Goal: Check status: Check status

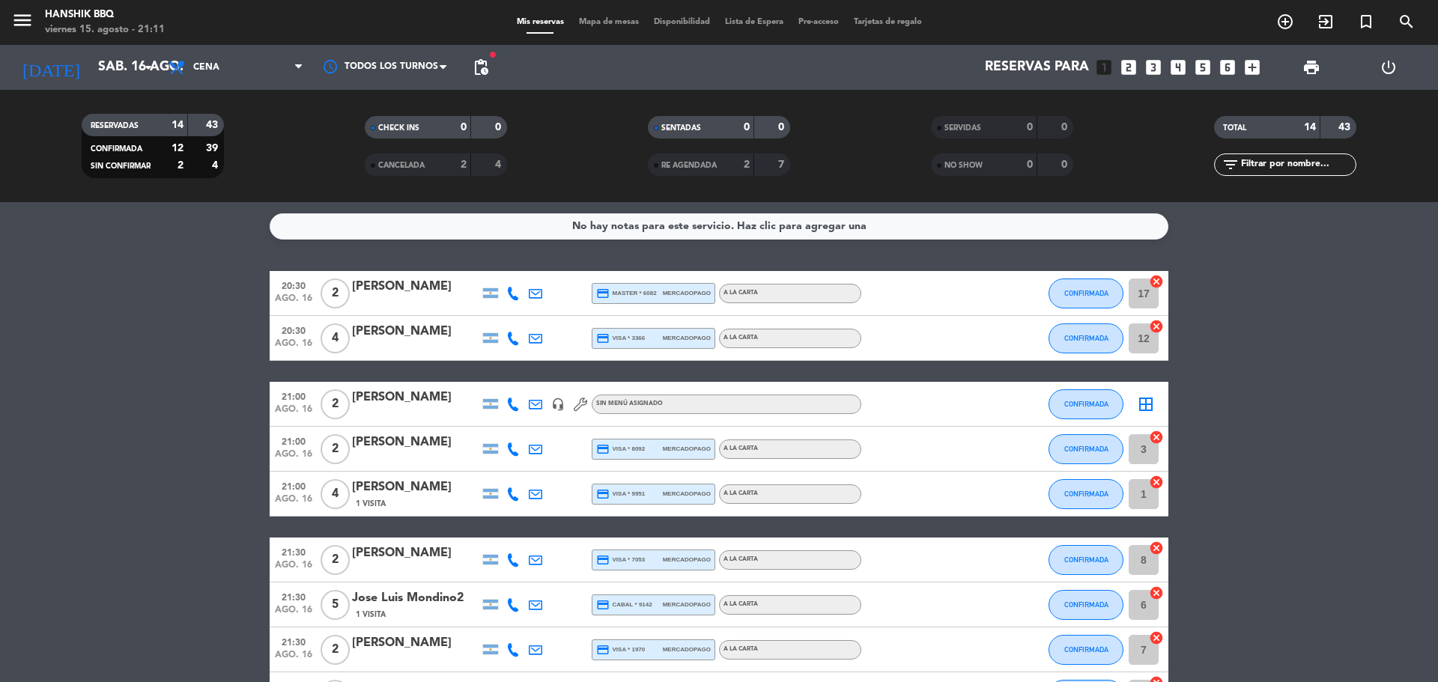
drag, startPoint x: 0, startPoint y: 490, endPoint x: 11, endPoint y: 484, distance: 12.7
click at [4, 488] on bookings-row "20:30 [DATE] 2 [PERSON_NAME] credit_card master * 6082 mercadopago A LA CARTA C…" at bounding box center [719, 627] width 1438 height 713
click at [133, 492] on bookings-row "20:30 [DATE] 2 [PERSON_NAME] credit_card master * 6082 mercadopago A LA CARTA C…" at bounding box center [719, 627] width 1438 height 713
click at [64, 377] on bookings-row "20:30 [DATE] 2 [PERSON_NAME] credit_card master * 6082 mercadopago A LA CARTA C…" at bounding box center [719, 627] width 1438 height 713
click at [121, 181] on div "RESERVADAS 14 43 CONFIRMADA 12 39 SIN CONFIRMAR 2 4" at bounding box center [152, 146] width 283 height 82
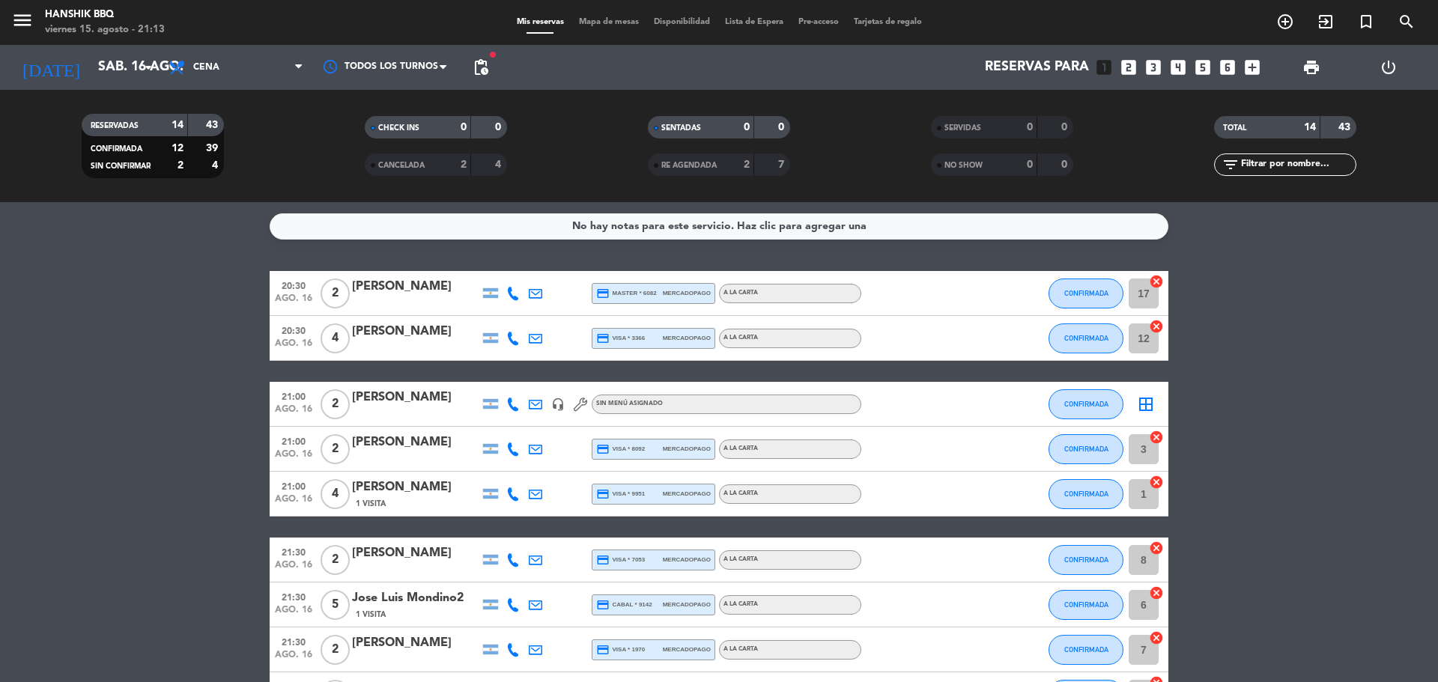
click at [100, 486] on bookings-row "20:30 [DATE] 2 [PERSON_NAME] credit_card master * 6082 mercadopago A LA CARTA C…" at bounding box center [719, 627] width 1438 height 713
click at [121, 72] on input "sáb. 16 ago." at bounding box center [178, 67] width 174 height 30
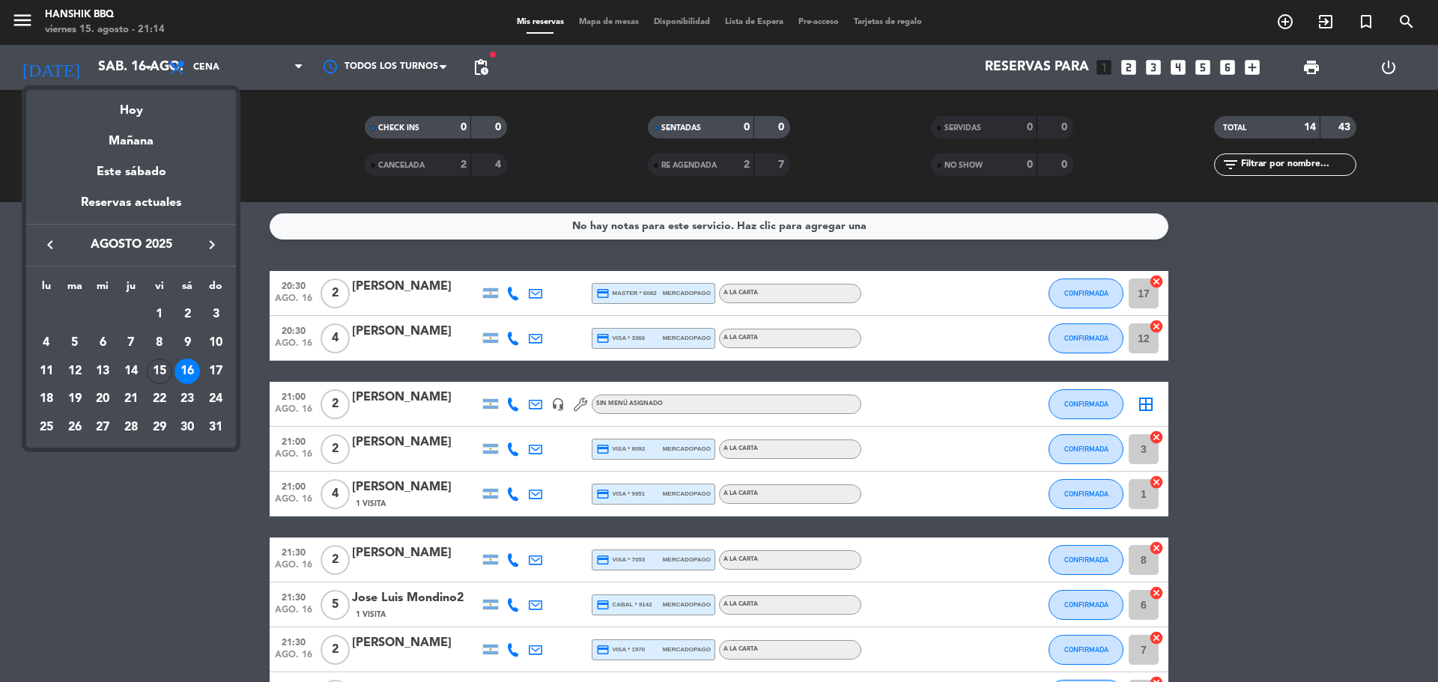
click at [162, 376] on div "15" at bounding box center [159, 371] width 25 height 25
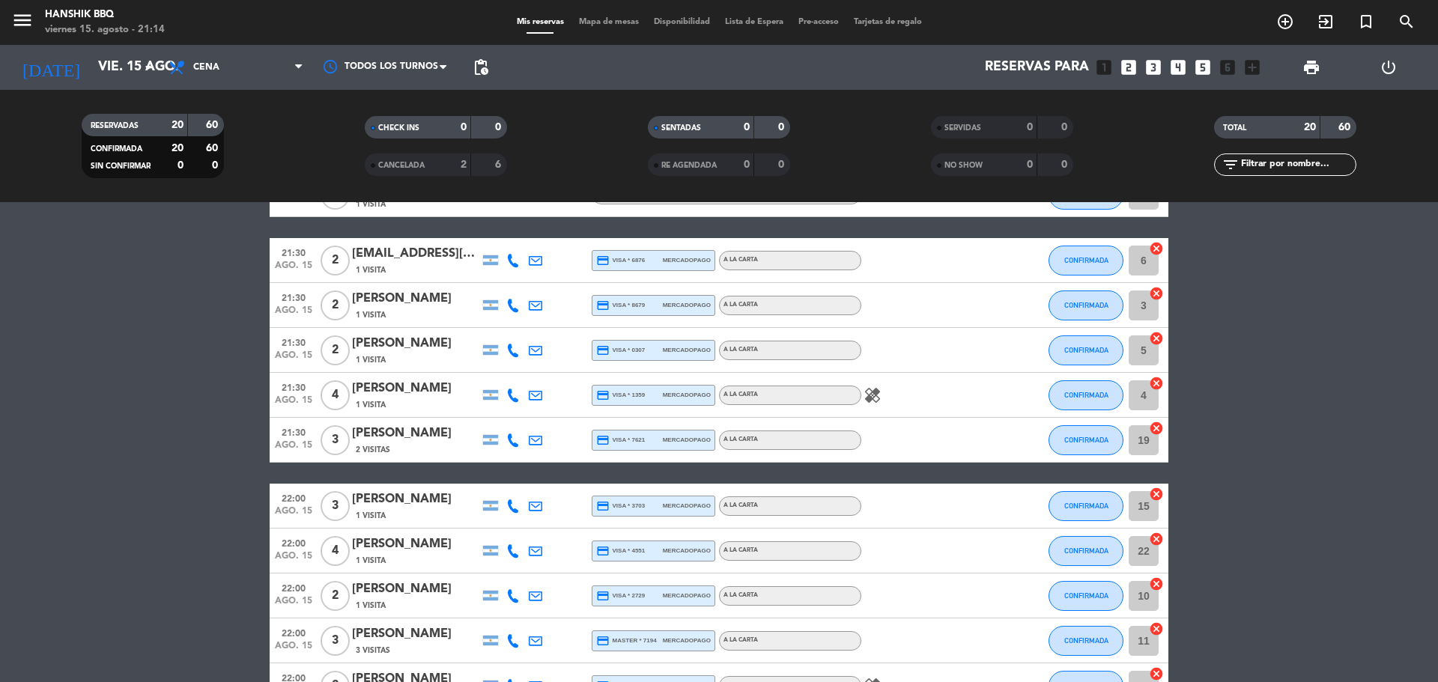
scroll to position [225, 0]
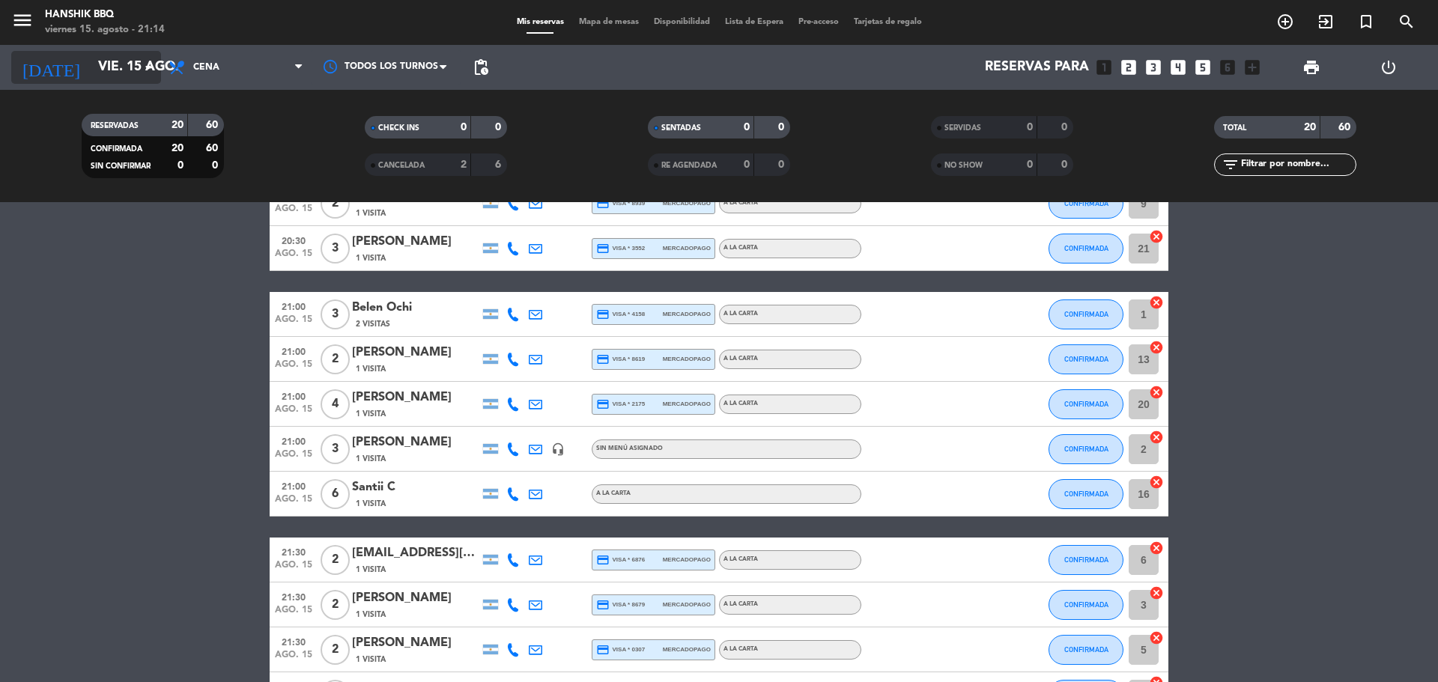
click at [121, 70] on input "vie. 15 ago." at bounding box center [178, 67] width 174 height 30
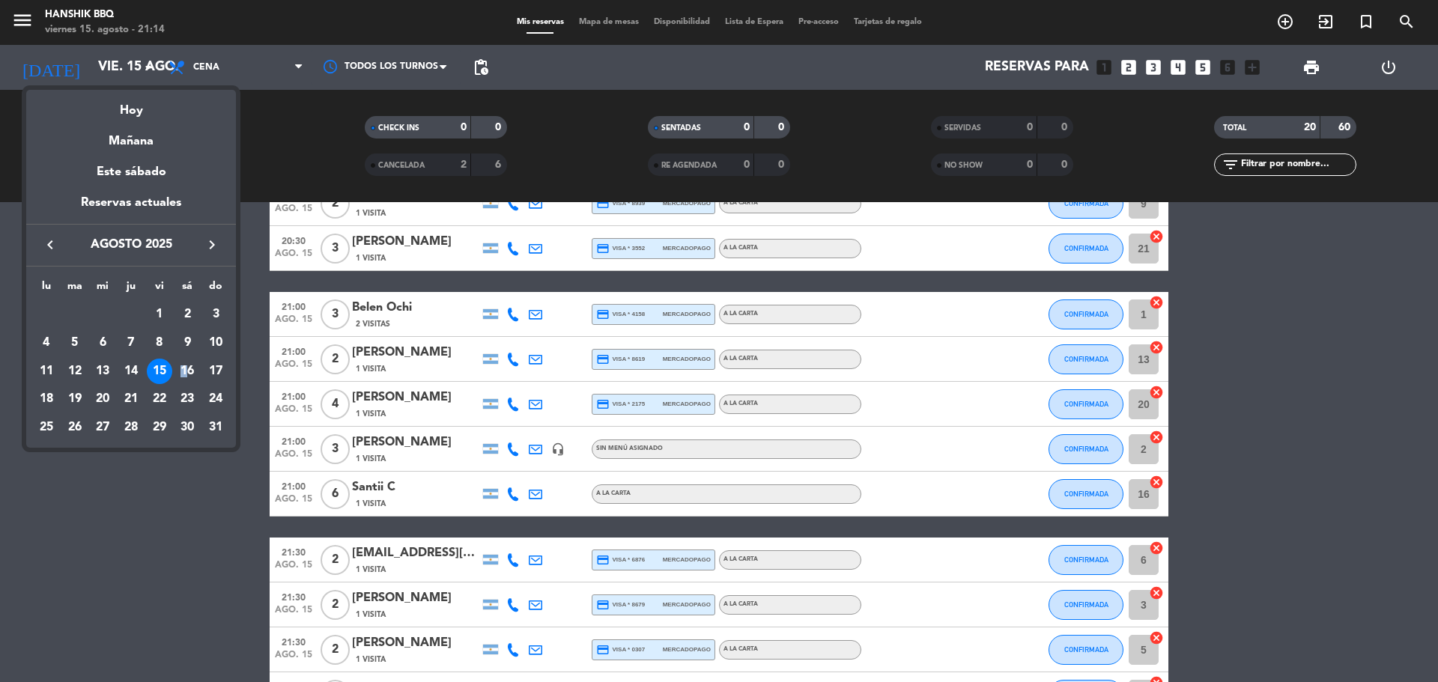
drag, startPoint x: 185, startPoint y: 367, endPoint x: 189, endPoint y: 360, distance: 7.7
click at [183, 365] on div "16" at bounding box center [187, 371] width 25 height 25
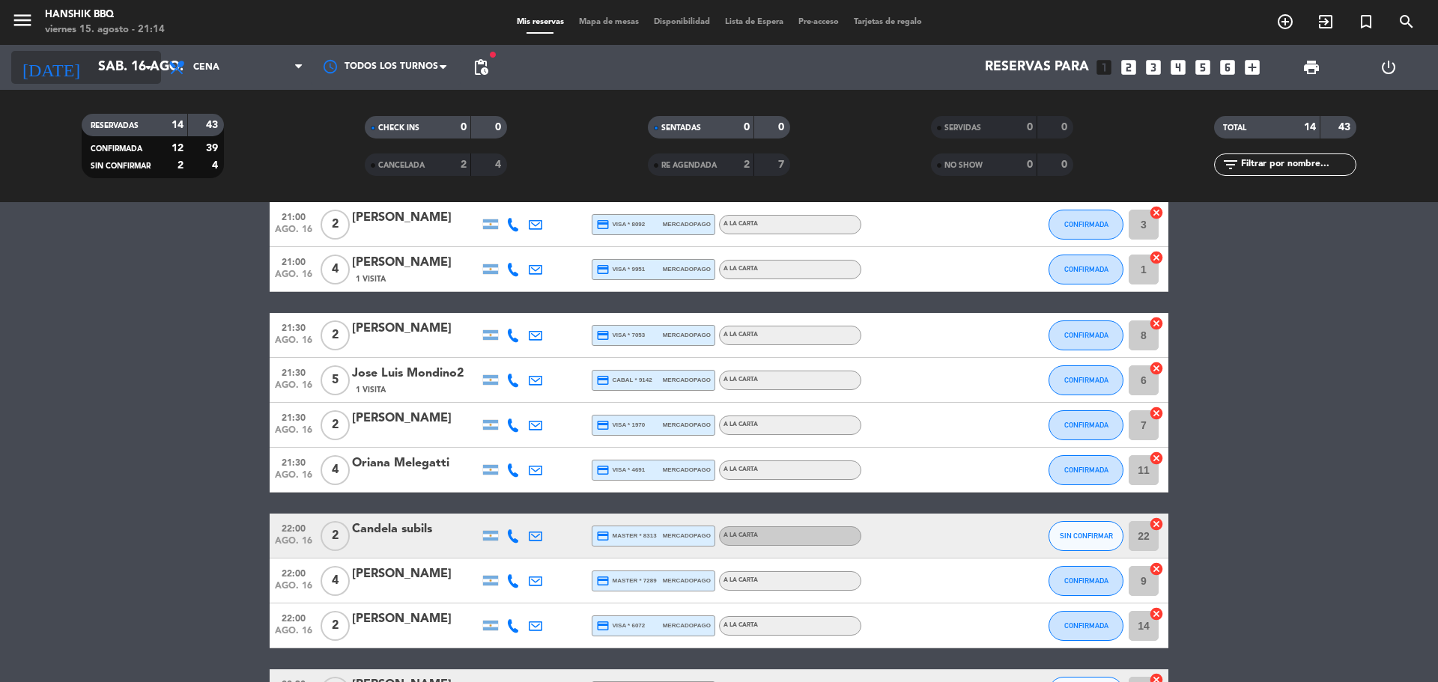
click at [129, 61] on input "sáb. 16 ago." at bounding box center [178, 67] width 174 height 30
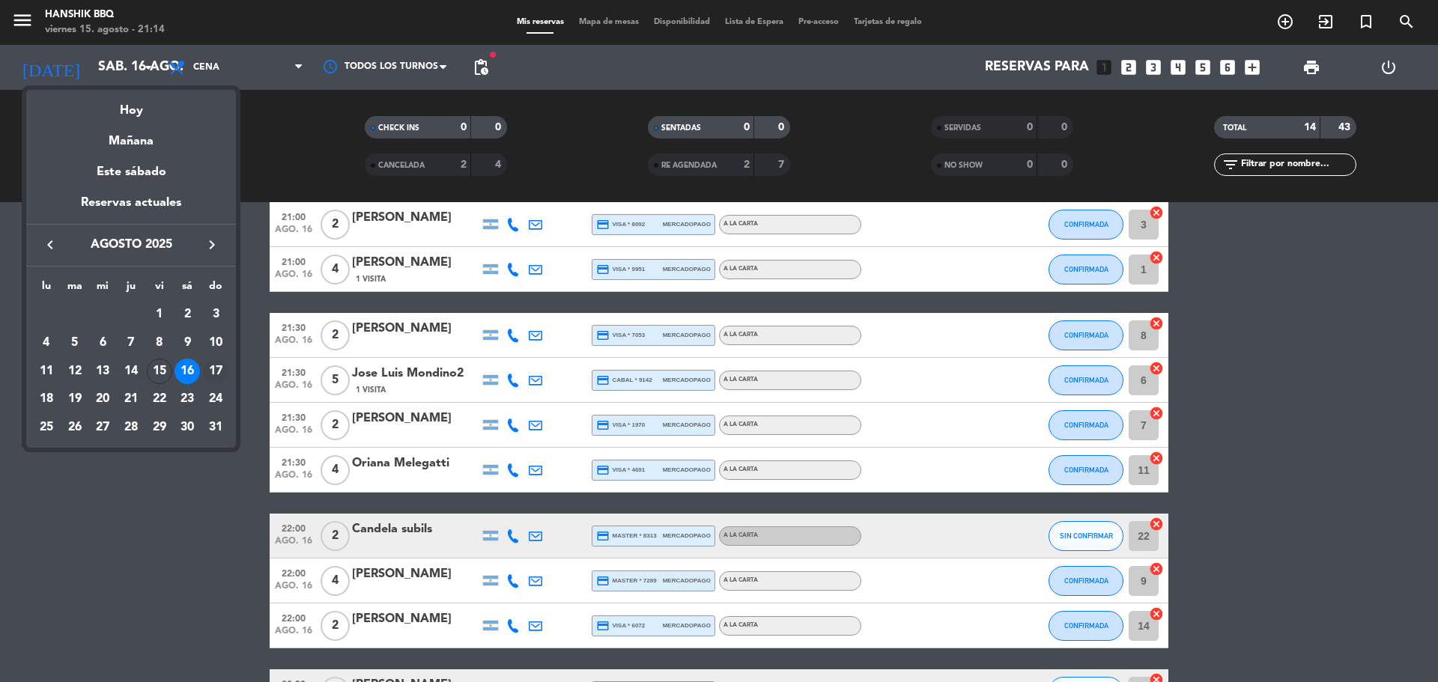
click at [228, 362] on td "17" at bounding box center [215, 371] width 28 height 28
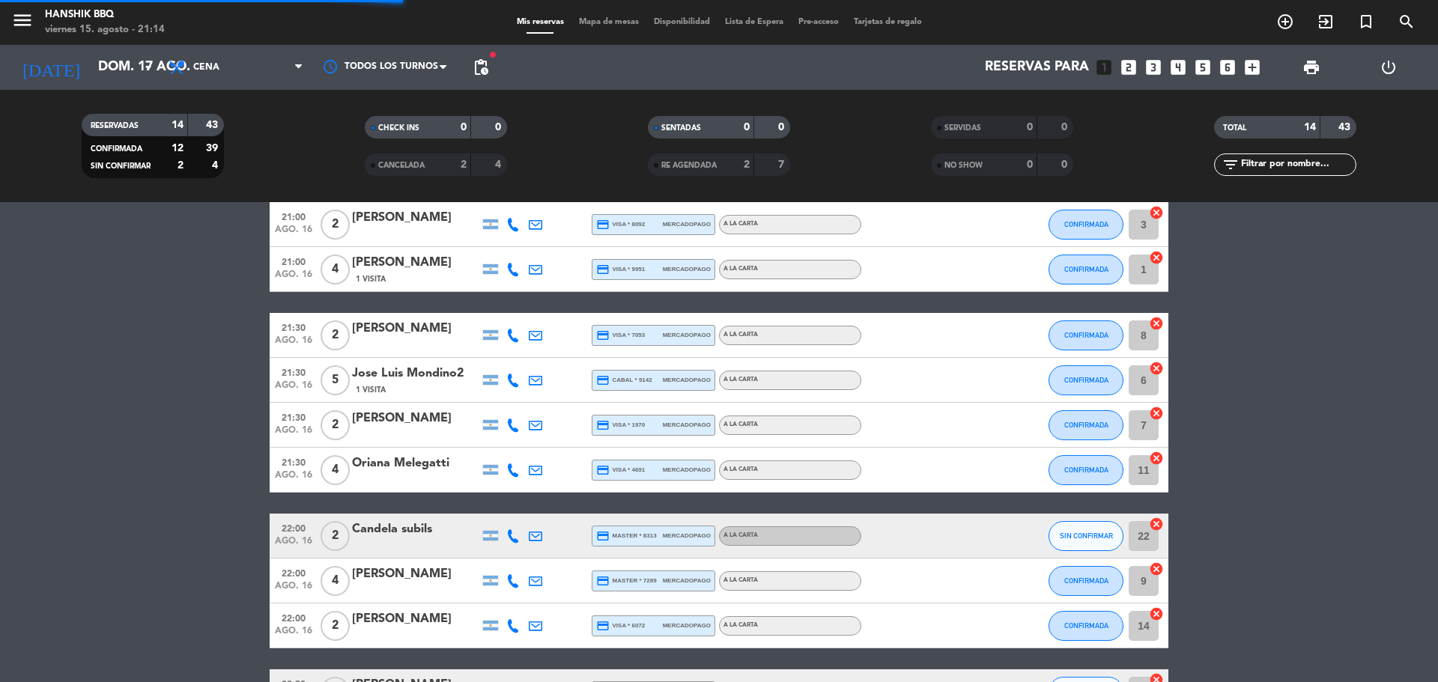
scroll to position [0, 0]
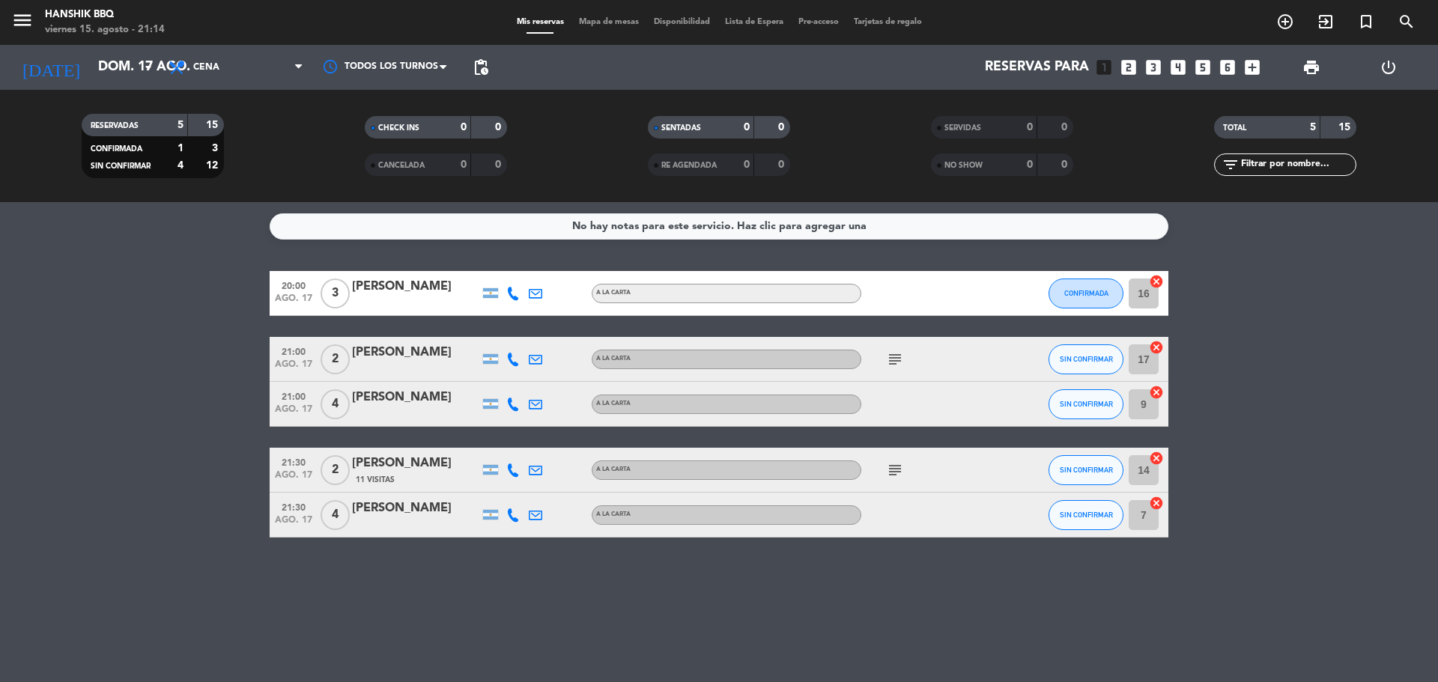
click at [410, 658] on div "No hay notas para este servicio. Haz clic para agregar una 20:00 [DATE] 3 [PERS…" at bounding box center [719, 442] width 1438 height 480
click at [689, 598] on div "No hay notas para este servicio. Haz clic para agregar una 20:00 [DATE] 3 [PERS…" at bounding box center [719, 442] width 1438 height 480
drag, startPoint x: 411, startPoint y: 636, endPoint x: 405, endPoint y: 627, distance: 10.8
click at [410, 632] on div "No hay notas para este servicio. Haz clic para agregar una 20:00 [DATE] 3 [PERS…" at bounding box center [719, 442] width 1438 height 480
click at [144, 198] on div "RESERVADAS 5 15 CONFIRMADA 1 3 SIN CONFIRMAR 4 12 CHECK INS 0 0 CANCELADA 0 0 S…" at bounding box center [719, 146] width 1438 height 112
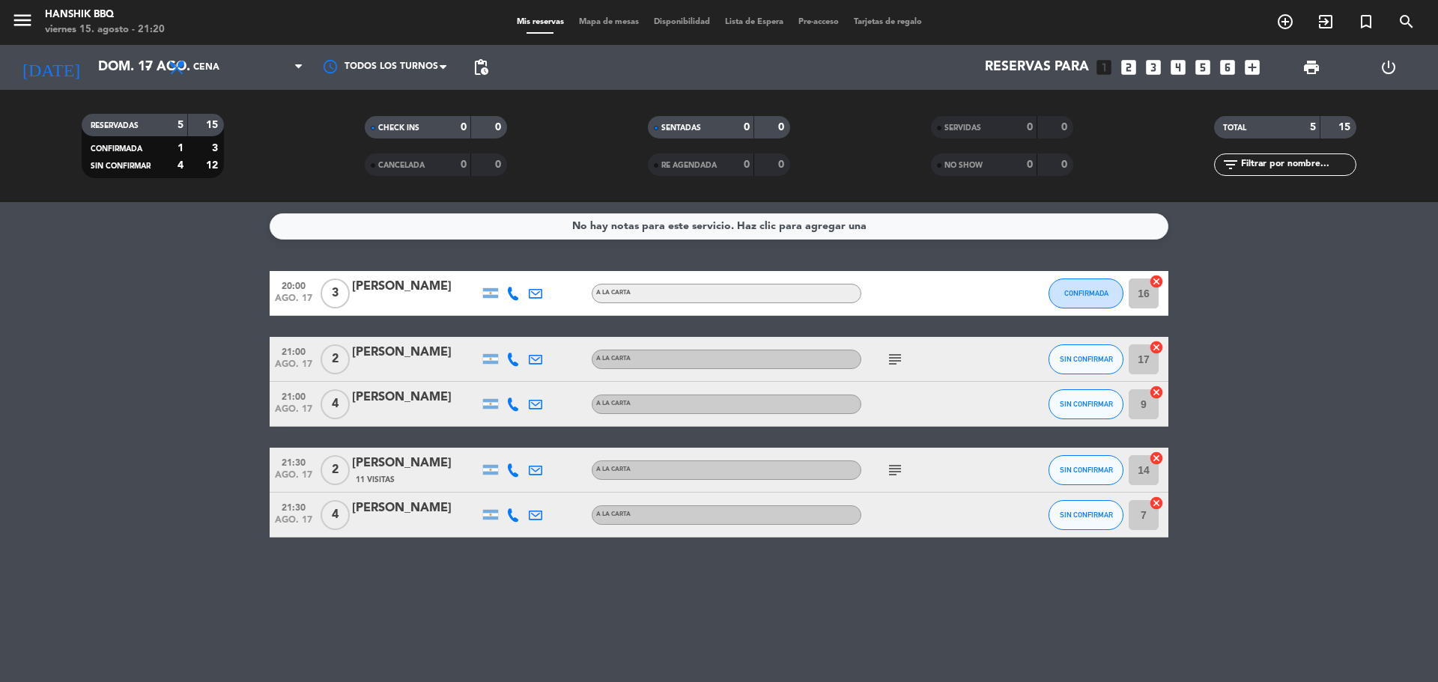
click at [493, 623] on div "No hay notas para este servicio. Haz clic para agregar una 20:00 [DATE] 3 [PERS…" at bounding box center [719, 442] width 1438 height 480
click at [572, 571] on div "No hay notas para este servicio. Haz clic para agregar una 20:00 [DATE] 3 [PERS…" at bounding box center [719, 442] width 1438 height 480
drag, startPoint x: 27, startPoint y: 412, endPoint x: 13, endPoint y: 408, distance: 14.0
click at [10, 414] on bookings-row "20:00 [DATE] 3 [PERSON_NAME] A LA CARTA CONFIRMADA 16 cancel 21:00 [DATE] 2 [PE…" at bounding box center [719, 404] width 1438 height 267
click at [1, 272] on bookings-row "20:00 [DATE] 3 [PERSON_NAME] A LA CARTA CONFIRMADA 16 cancel 21:00 [DATE] 2 [PE…" at bounding box center [719, 404] width 1438 height 267
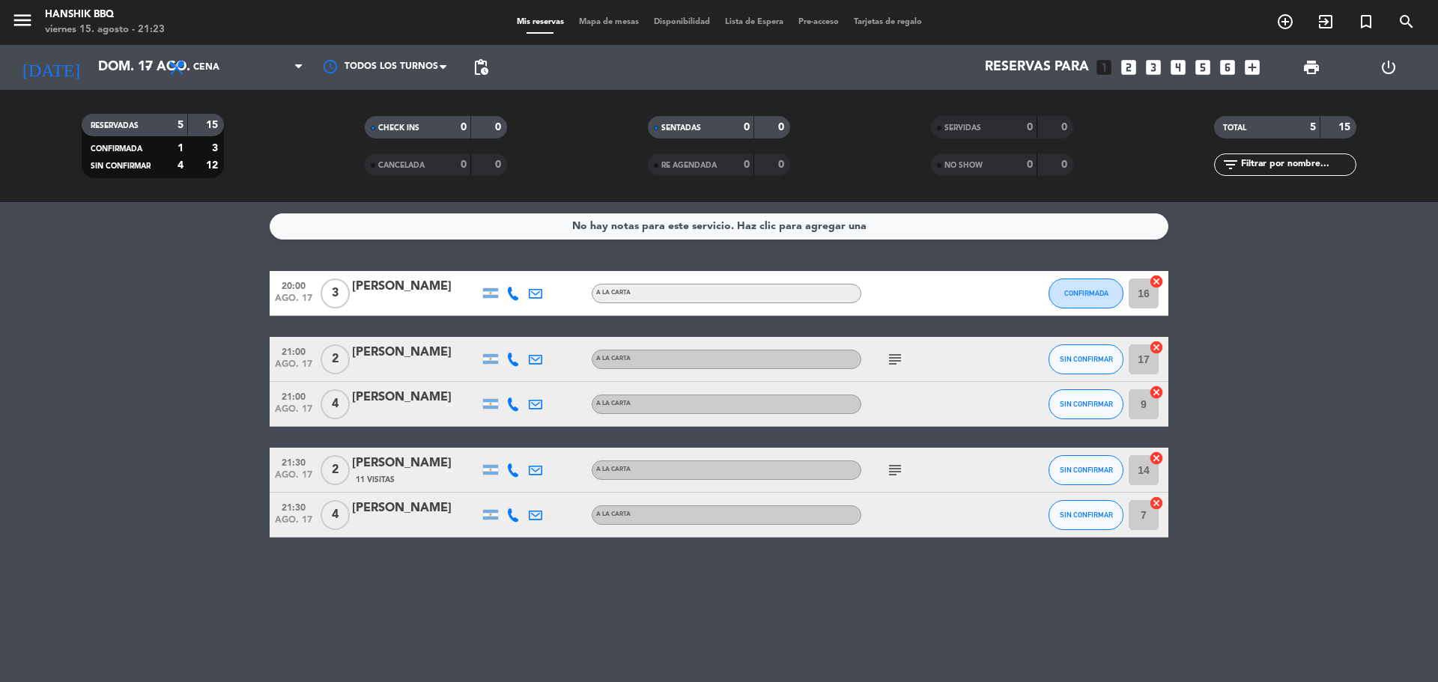
click at [627, 652] on div "No hay notas para este servicio. Haz clic para agregar una 20:00 [DATE] 3 [PERS…" at bounding box center [719, 442] width 1438 height 480
click at [629, 637] on div "No hay notas para este servicio. Haz clic para agregar una 20:00 [DATE] 3 [PERS…" at bounding box center [719, 442] width 1438 height 480
click at [555, 602] on div "No hay notas para este servicio. Haz clic para agregar una 20:00 [DATE] 3 [PERS…" at bounding box center [719, 442] width 1438 height 480
drag, startPoint x: 419, startPoint y: 638, endPoint x: 443, endPoint y: 654, distance: 29.3
click at [456, 637] on div "No hay notas para este servicio. Haz clic para agregar una 20:00 [DATE] 3 [PERS…" at bounding box center [719, 442] width 1438 height 480
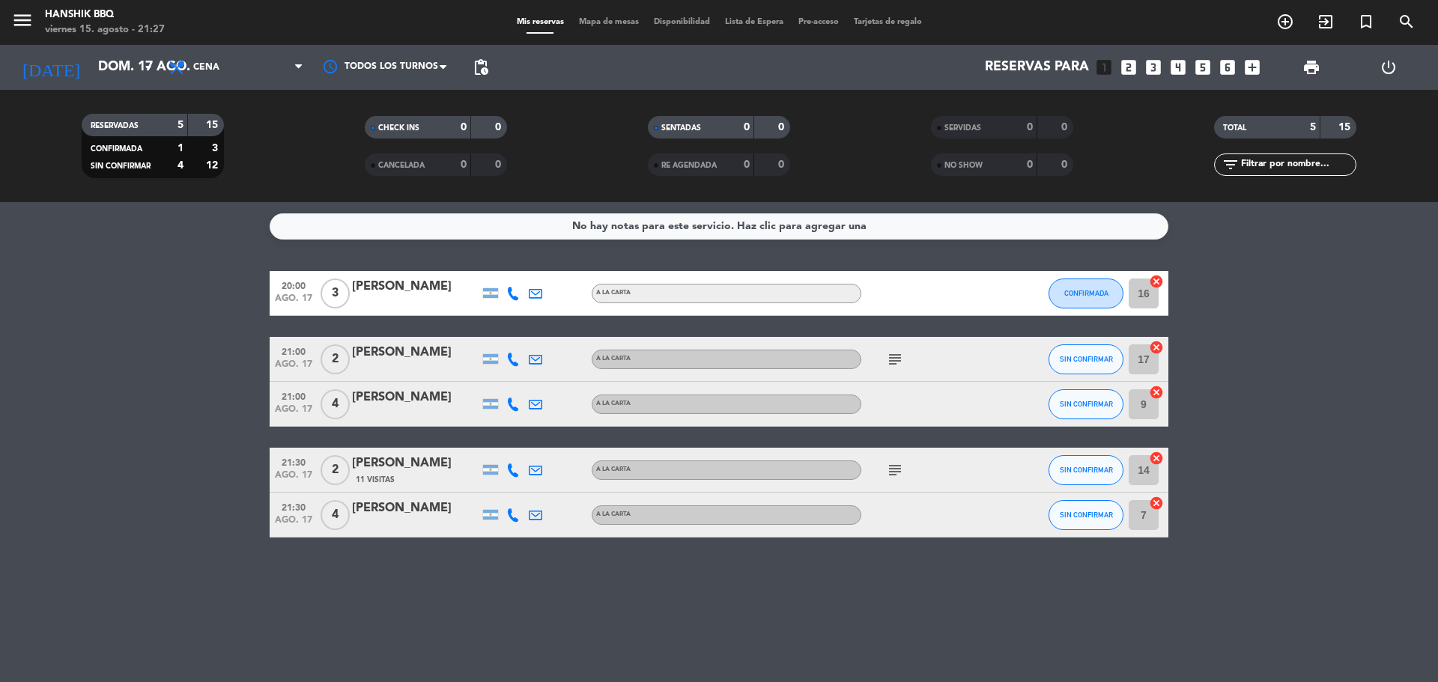
click at [213, 218] on service-notes "No hay notas para este servicio. Haz clic para agregar una" at bounding box center [719, 226] width 1438 height 26
drag, startPoint x: 655, startPoint y: 622, endPoint x: 645, endPoint y: 613, distance: 13.3
click at [655, 620] on div "No hay notas para este servicio. Haz clic para agregar una 20:00 [DATE] 3 [PERS…" at bounding box center [719, 442] width 1438 height 480
click at [107, 76] on input "dom. 17 ago." at bounding box center [178, 67] width 174 height 30
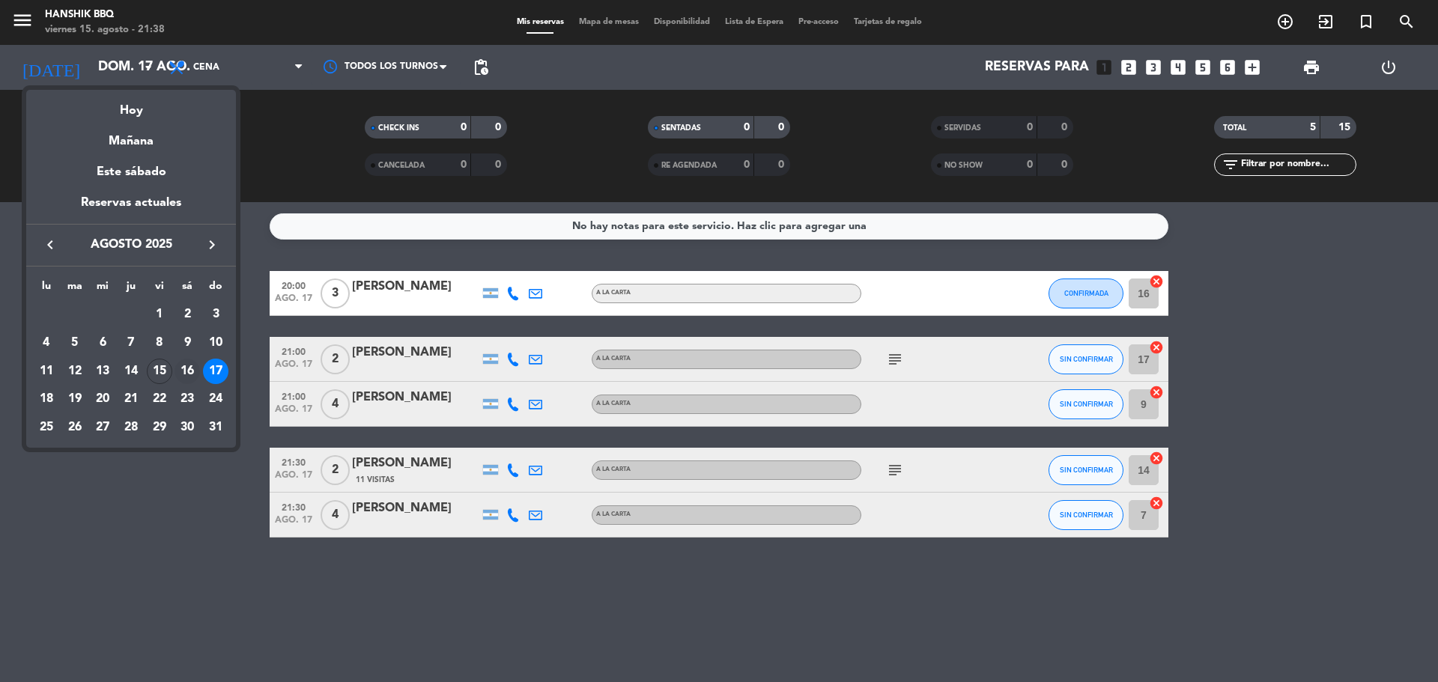
click at [187, 374] on div "16" at bounding box center [187, 371] width 25 height 25
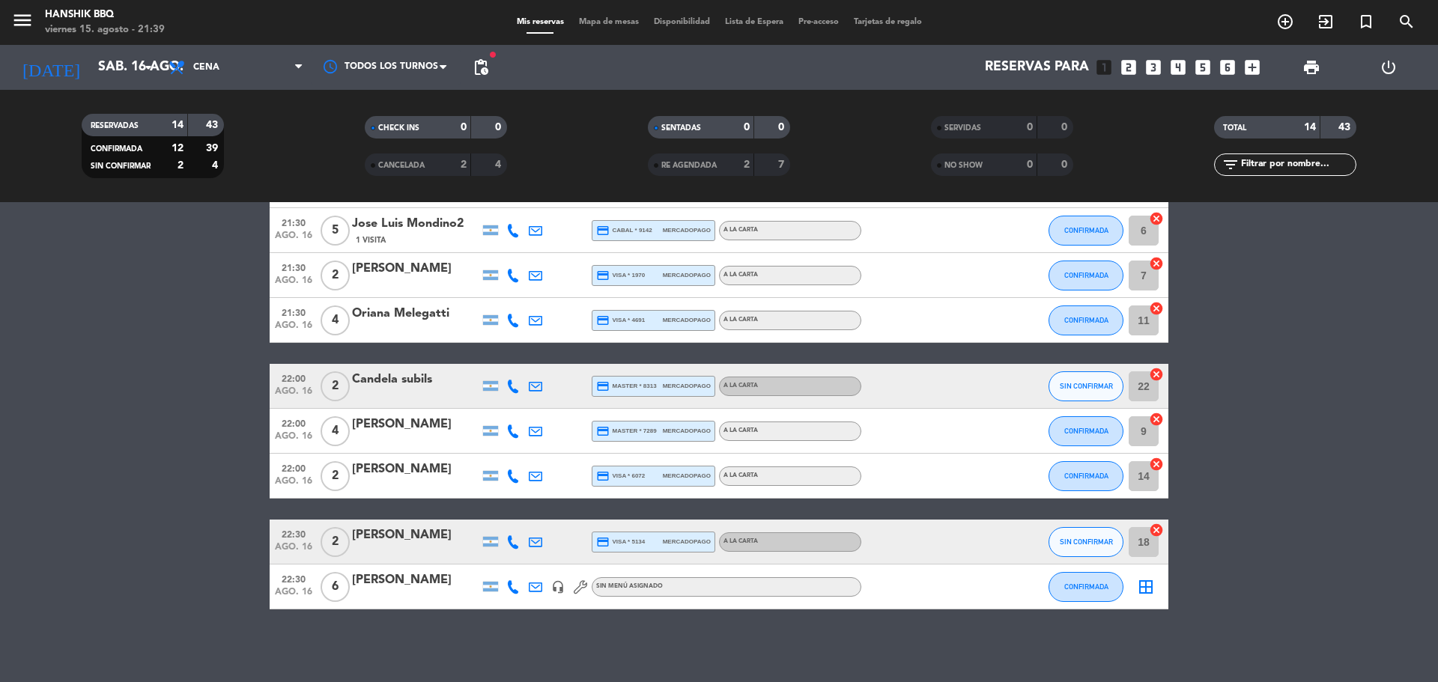
scroll to position [377, 0]
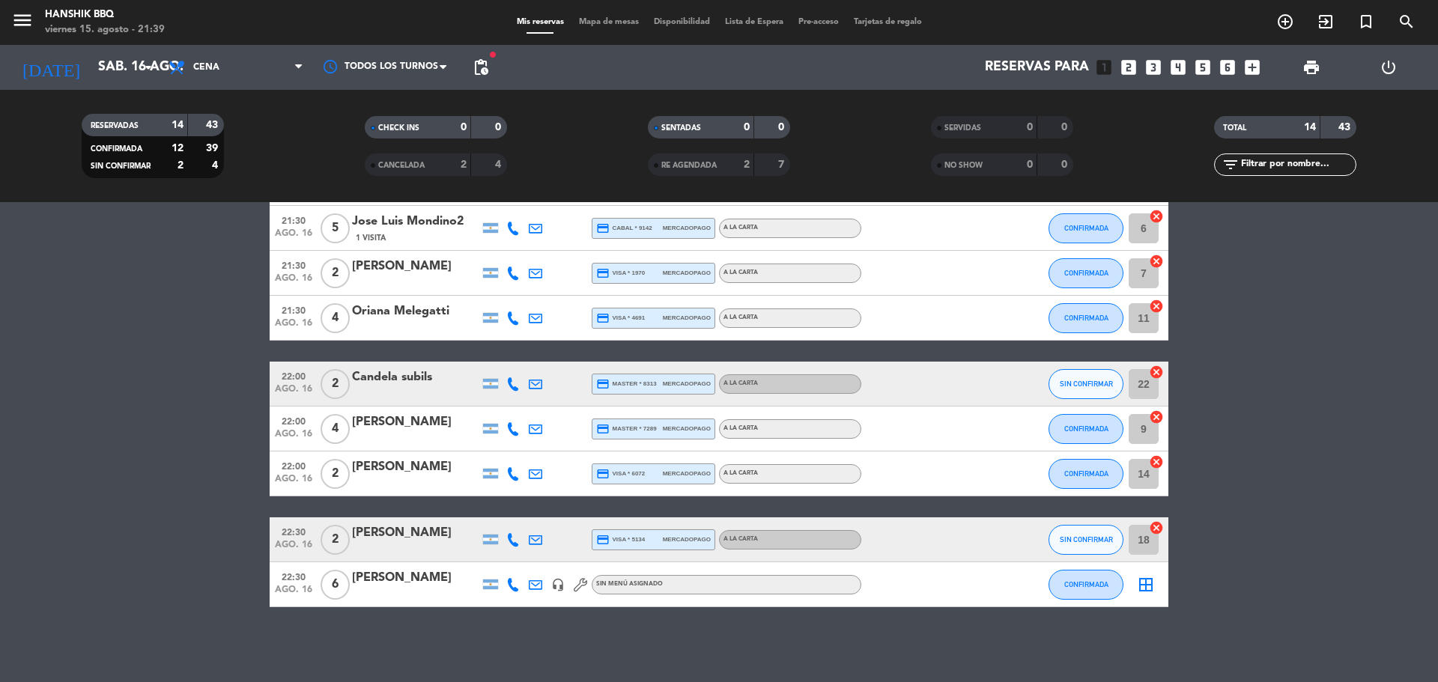
click at [506, 387] on icon at bounding box center [512, 383] width 13 height 13
drag, startPoint x: 517, startPoint y: 545, endPoint x: 505, endPoint y: 543, distance: 12.2
click at [516, 545] on icon at bounding box center [512, 539] width 13 height 13
click at [263, 523] on bookings-row "20:30 [DATE] 2 [PERSON_NAME] credit_card master * 6082 mercadopago A LA CARTA C…" at bounding box center [719, 250] width 1438 height 713
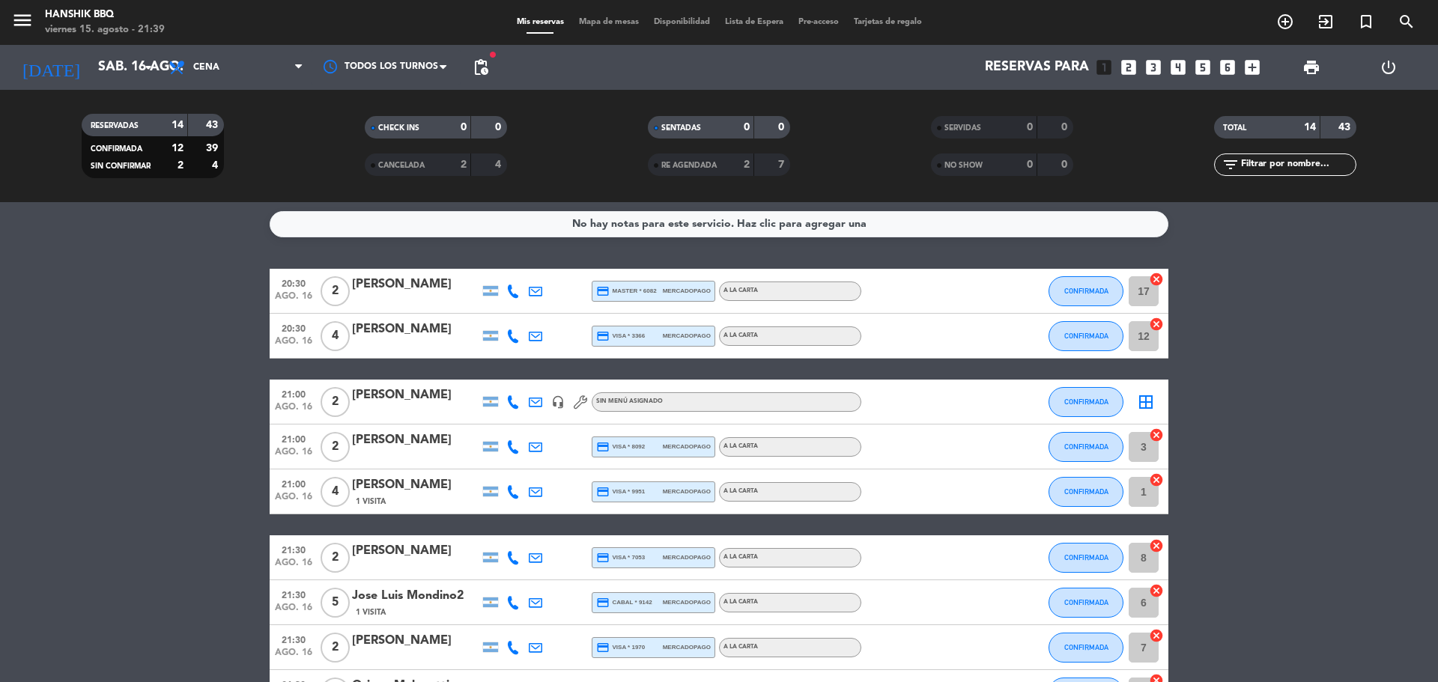
scroll to position [0, 0]
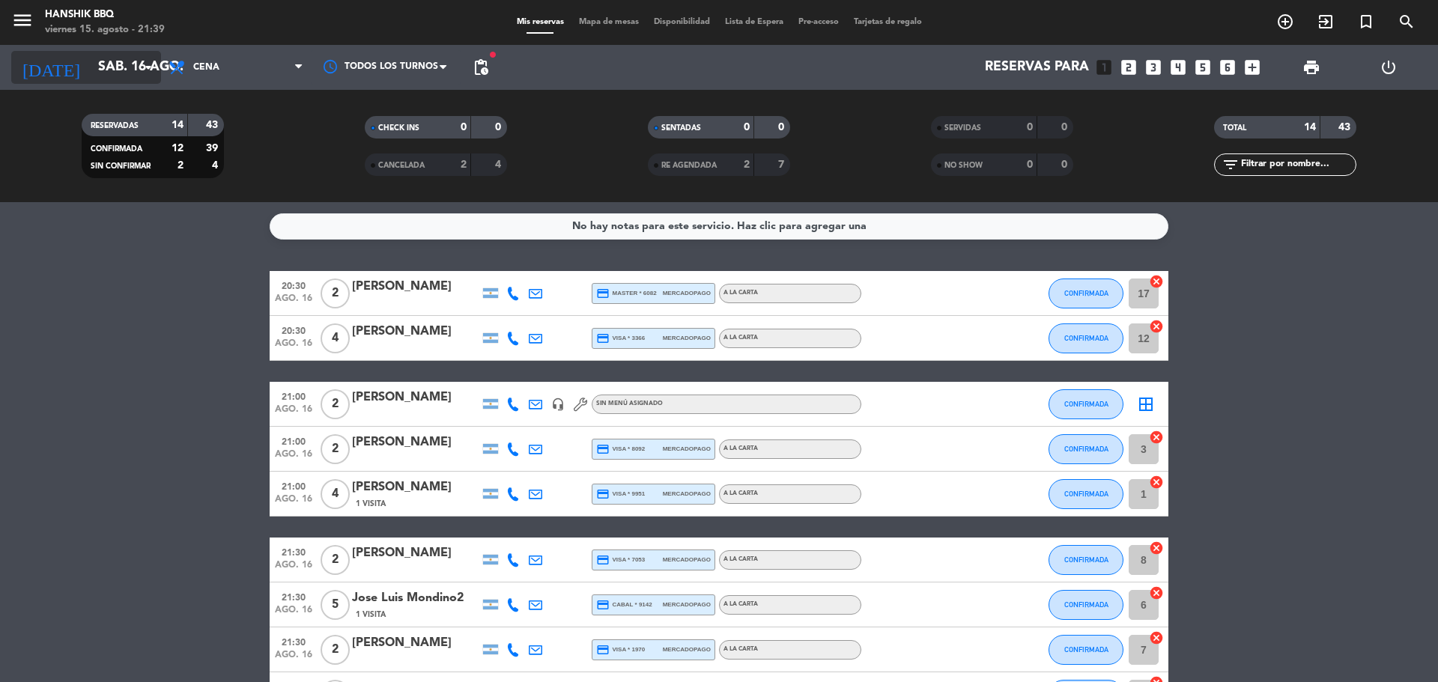
click at [136, 80] on input "sáb. 16 ago." at bounding box center [178, 67] width 174 height 30
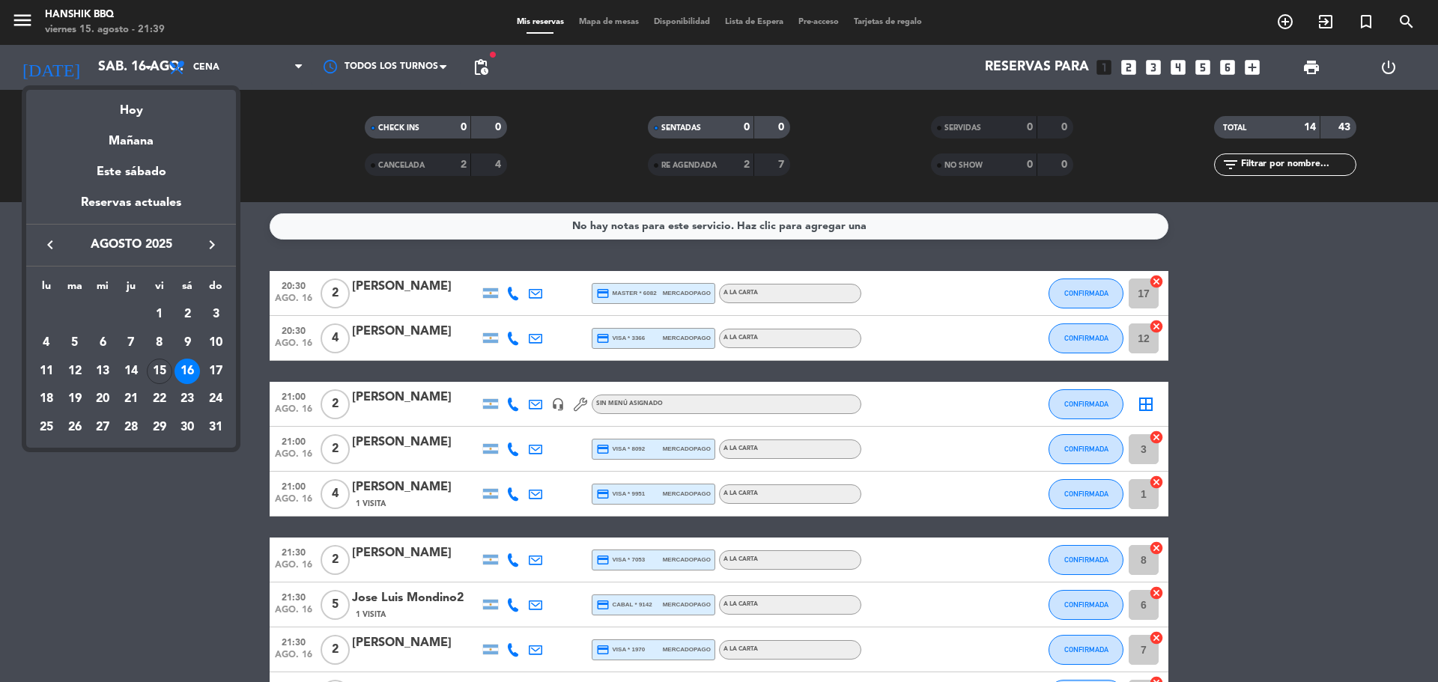
click at [158, 366] on div "15" at bounding box center [159, 371] width 25 height 25
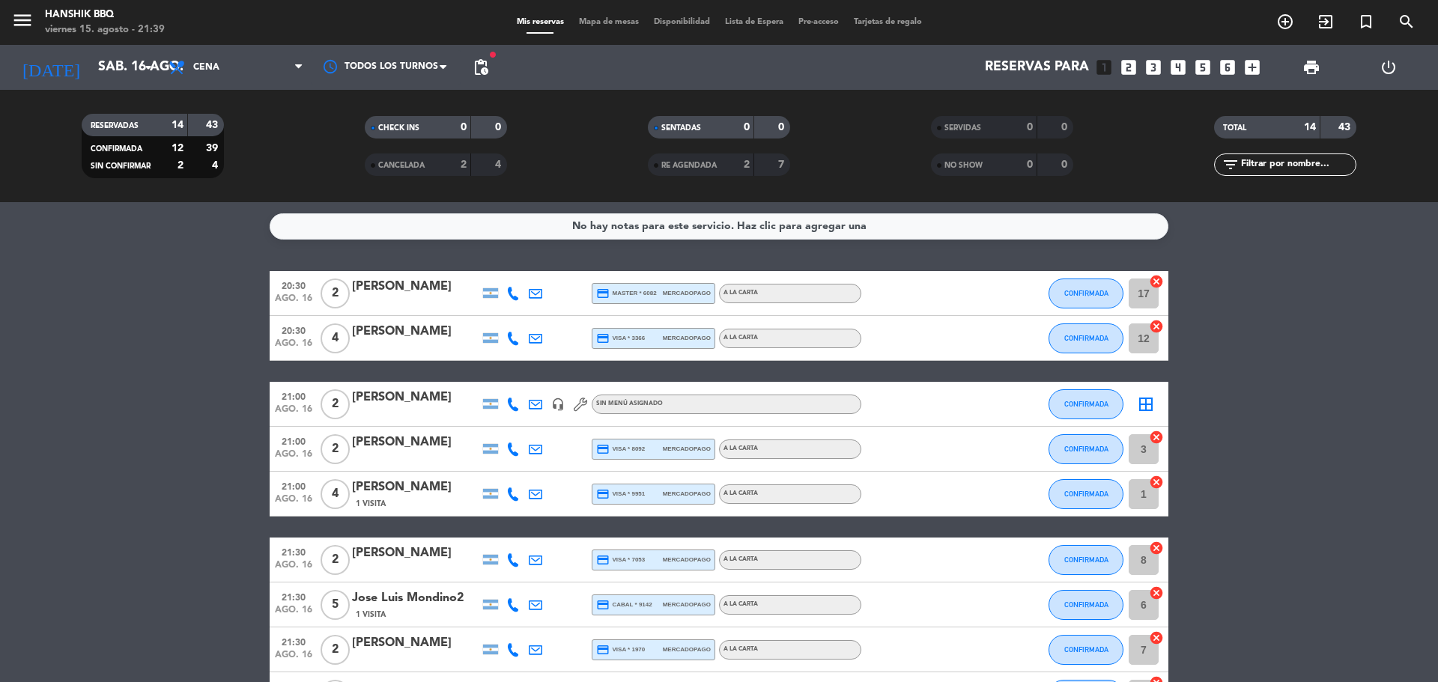
type input "vie. 15 ago."
